Goal: Book appointment/travel/reservation

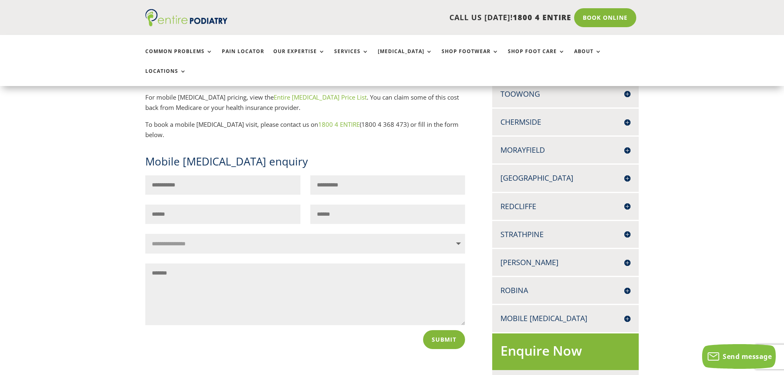
scroll to position [245, 0]
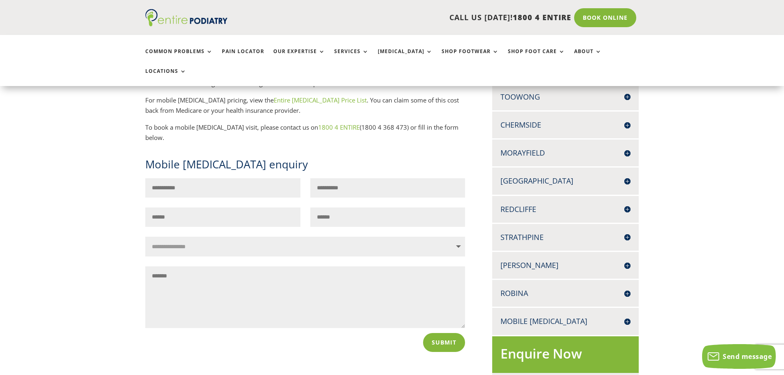
click at [559, 288] on h4 "Robina" at bounding box center [566, 293] width 130 height 10
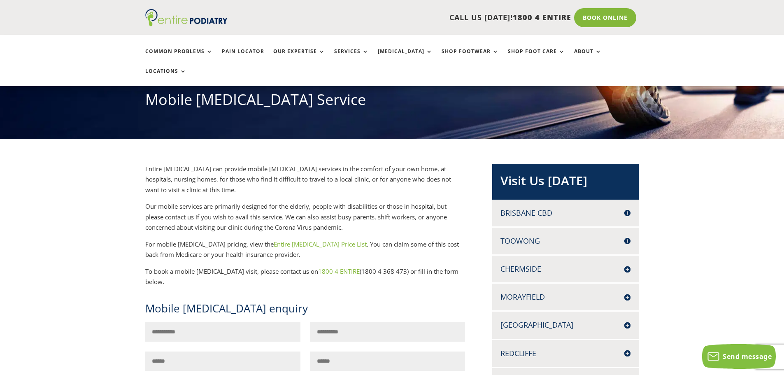
scroll to position [99, 0]
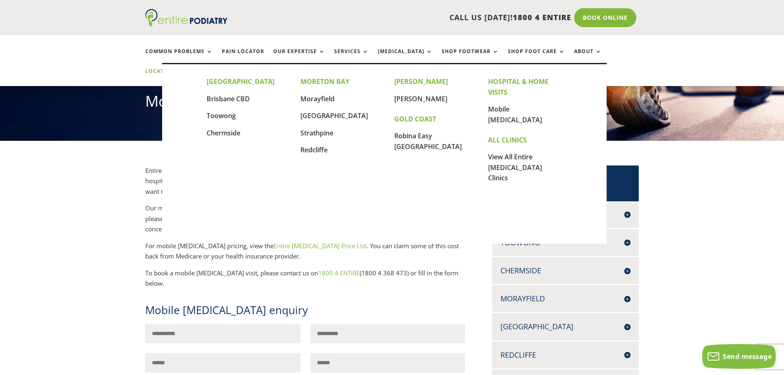
click at [187, 68] on link "Locations" at bounding box center [165, 77] width 41 height 18
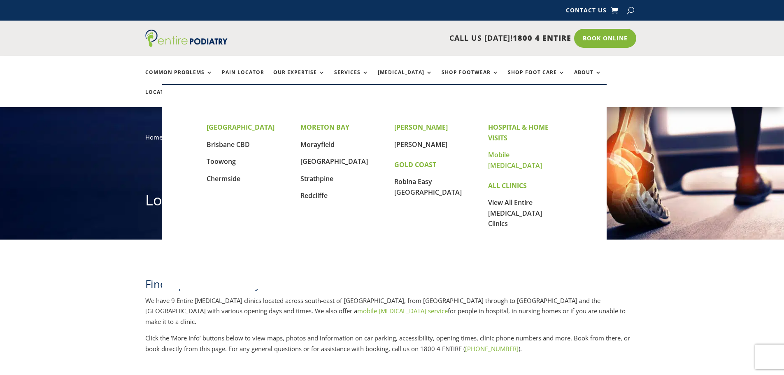
click at [497, 156] on link "Mobile [MEDICAL_DATA]" at bounding box center [515, 160] width 54 height 20
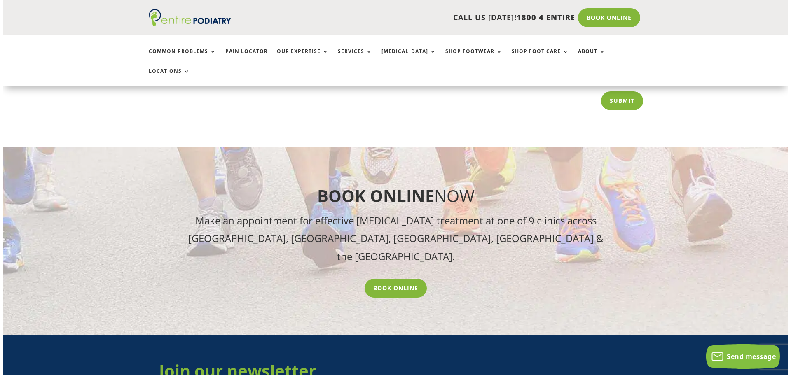
scroll to position [959, 0]
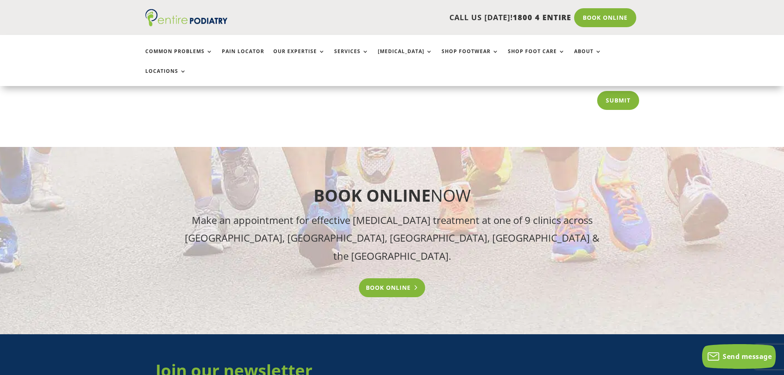
click at [403, 278] on link "Book Online" at bounding box center [392, 287] width 66 height 19
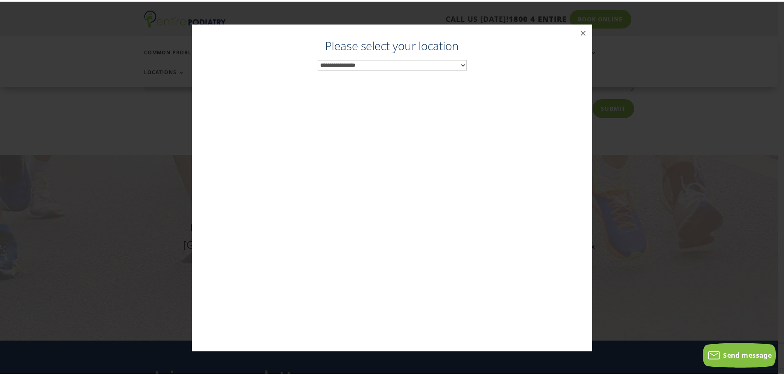
scroll to position [951, 0]
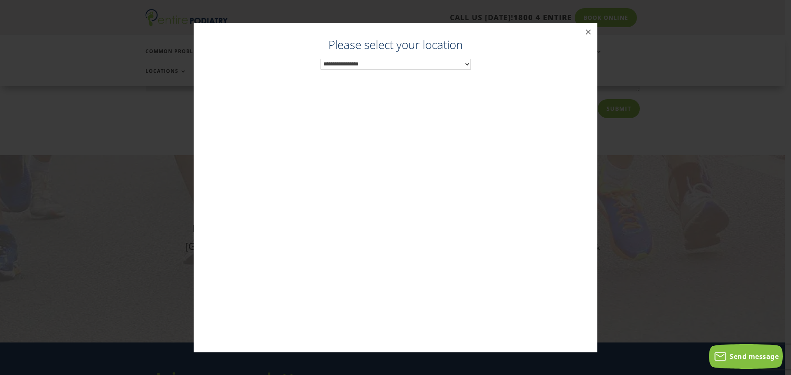
click at [407, 64] on select "**********" at bounding box center [395, 64] width 150 height 11
click at [588, 33] on button "×" at bounding box center [588, 32] width 18 height 18
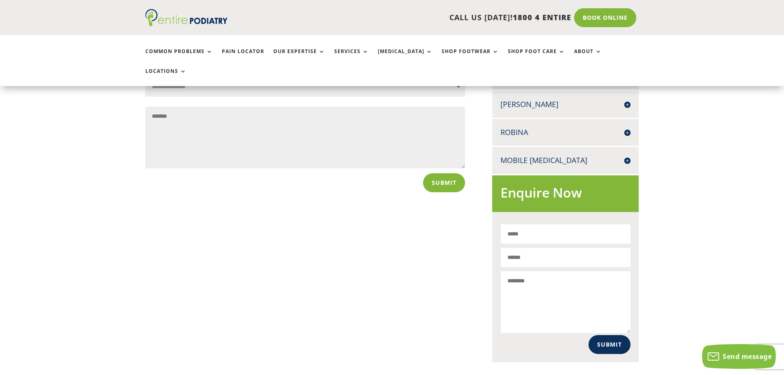
scroll to position [399, 0]
